Goal: Information Seeking & Learning: Learn about a topic

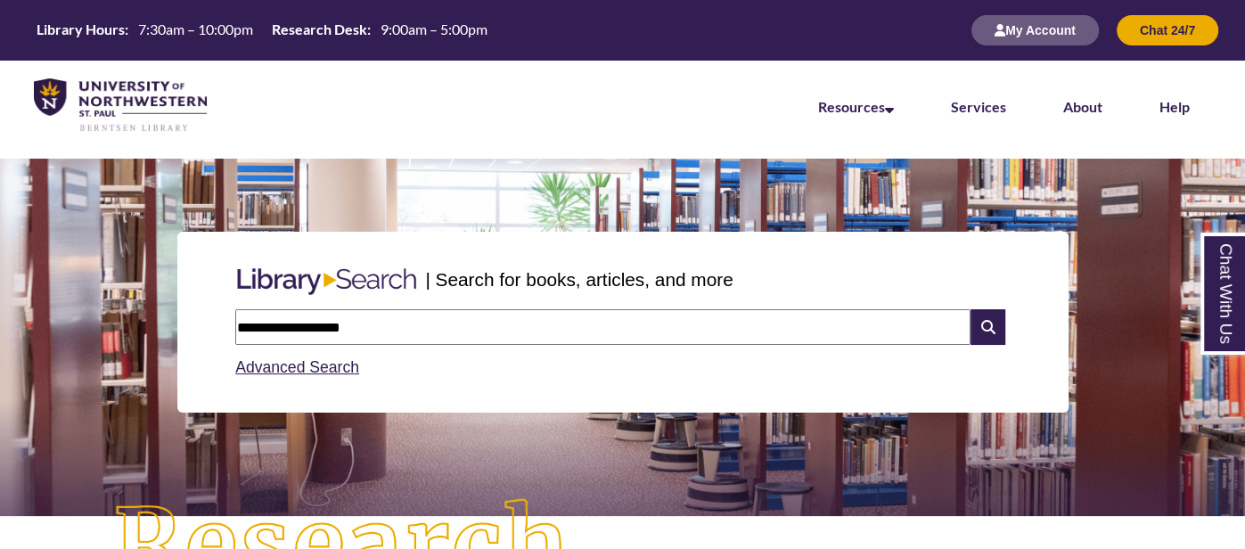
type input "**********"
click at [1062, 21] on button "My Account" at bounding box center [1035, 30] width 127 height 30
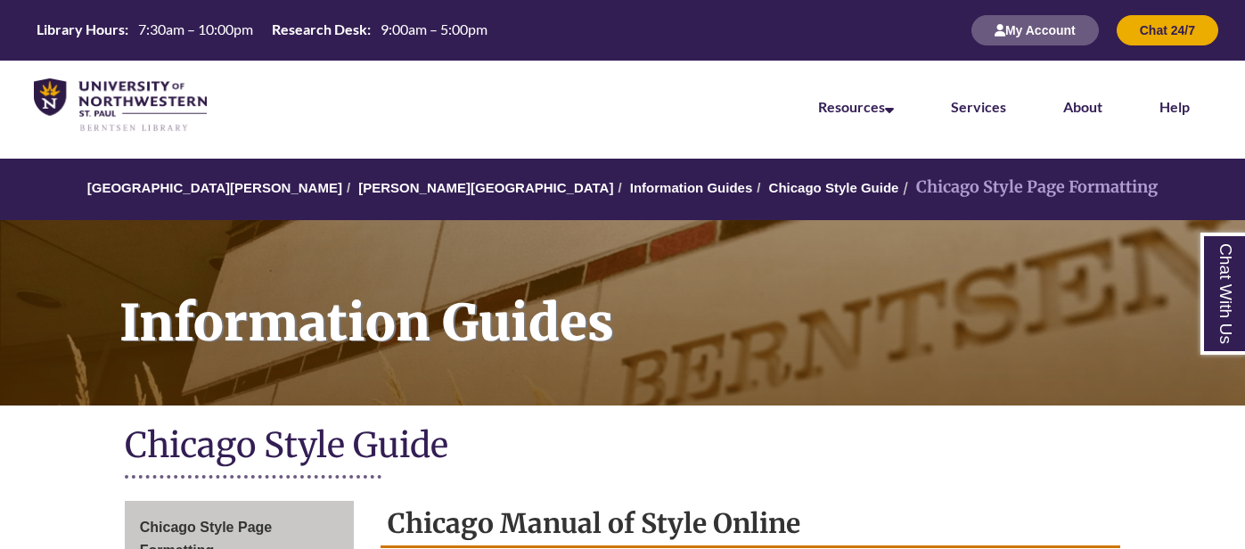
scroll to position [467, 0]
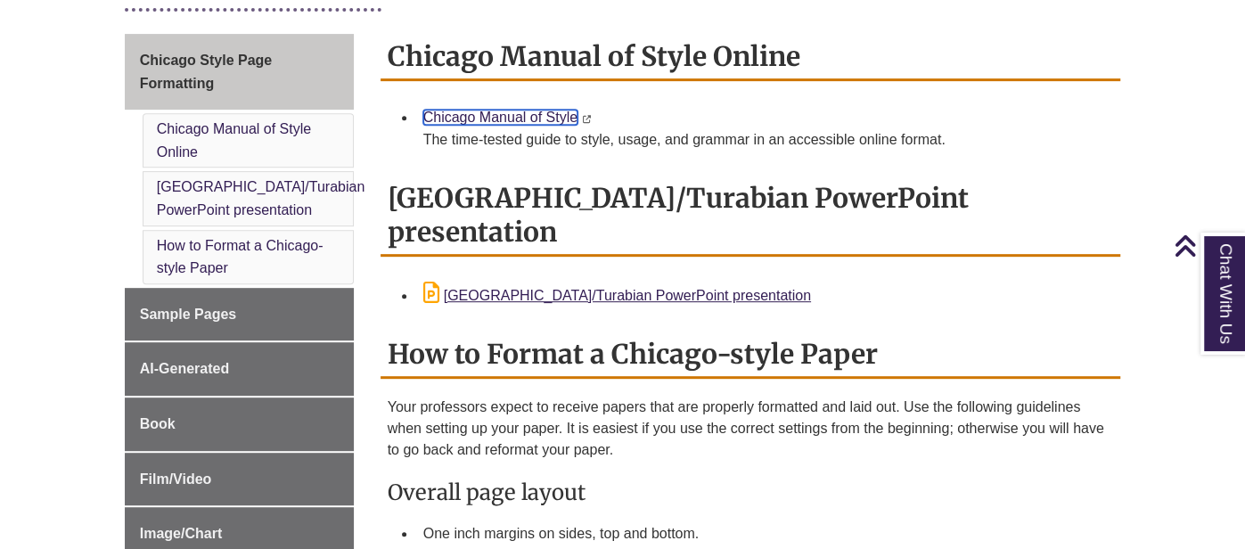
click at [561, 113] on link "Chicago Manual of Style" at bounding box center [500, 117] width 154 height 15
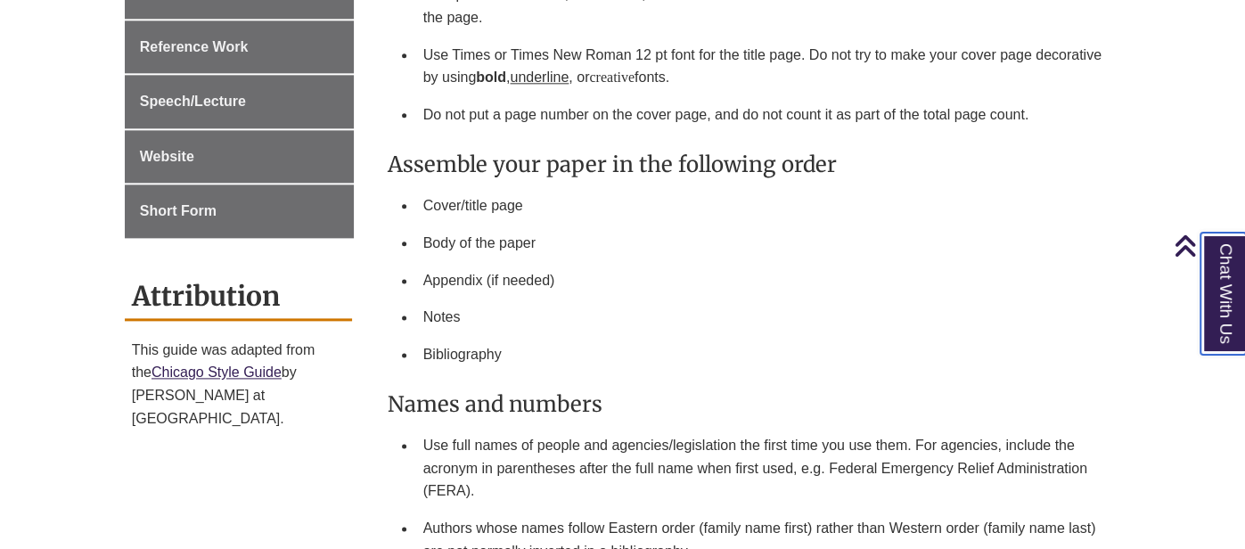
scroll to position [1456, 0]
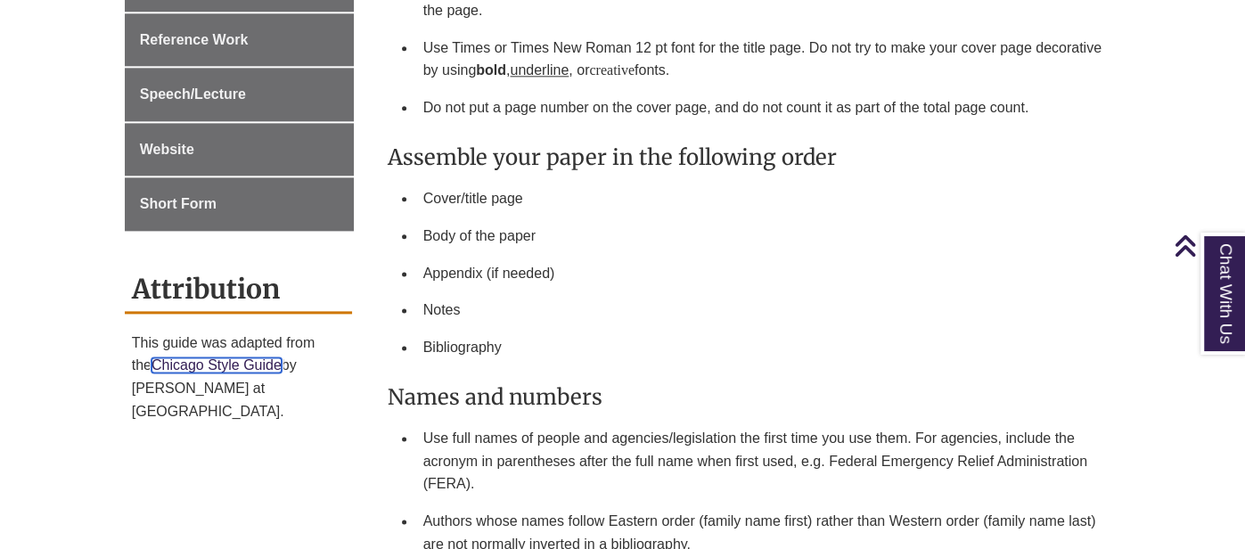
click at [220, 357] on link "Chicago Style Guide" at bounding box center [217, 364] width 130 height 15
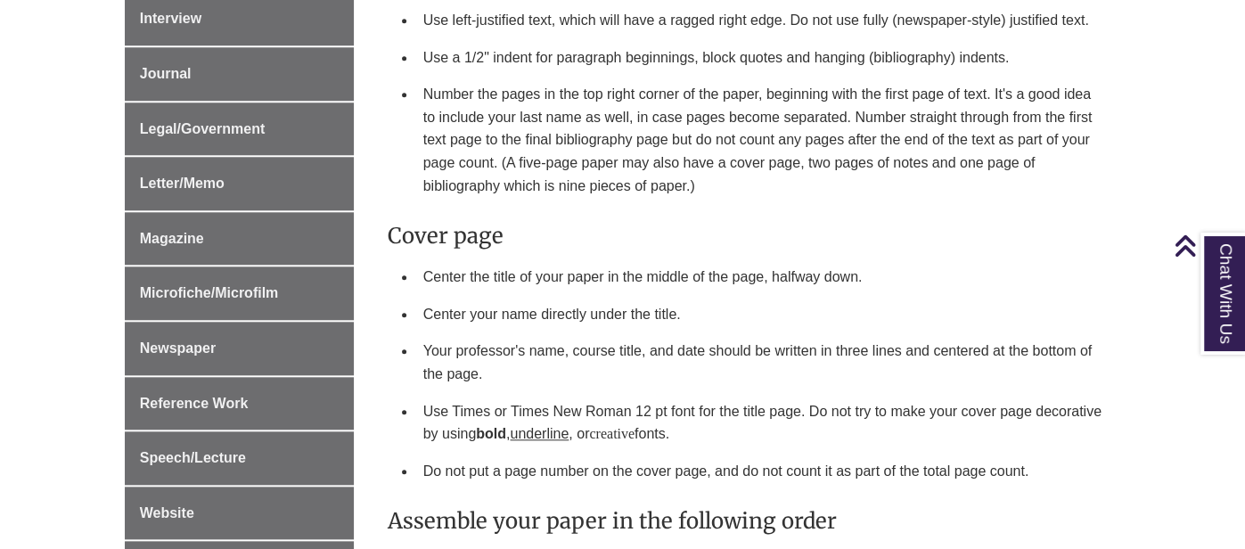
scroll to position [1092, 0]
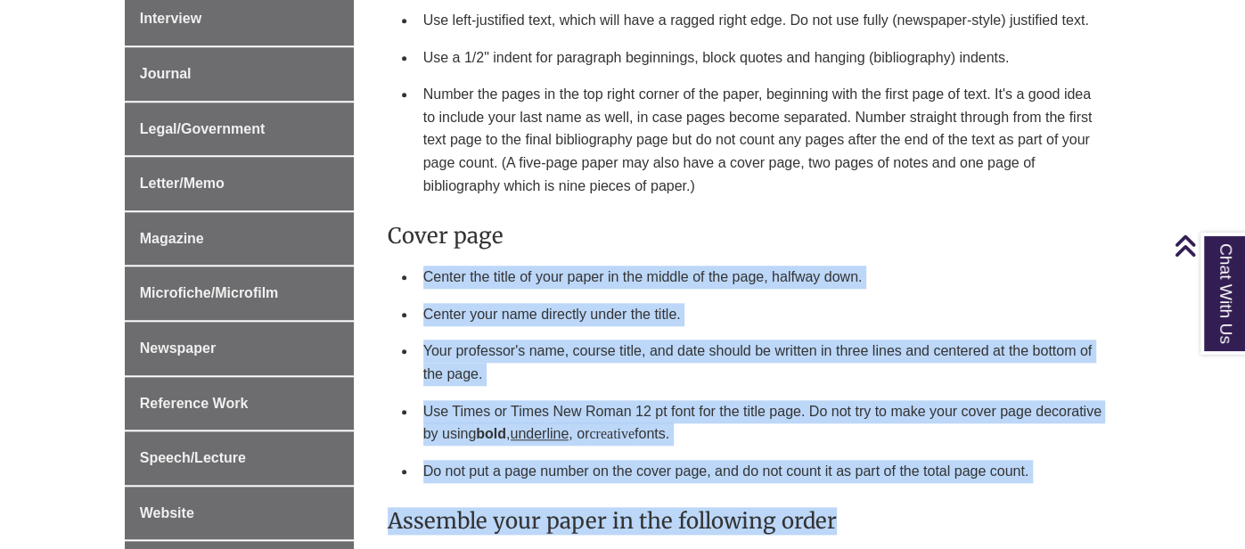
drag, startPoint x: 423, startPoint y: 234, endPoint x: 1164, endPoint y: 376, distance: 755.2
